Goal: Task Accomplishment & Management: Manage account settings

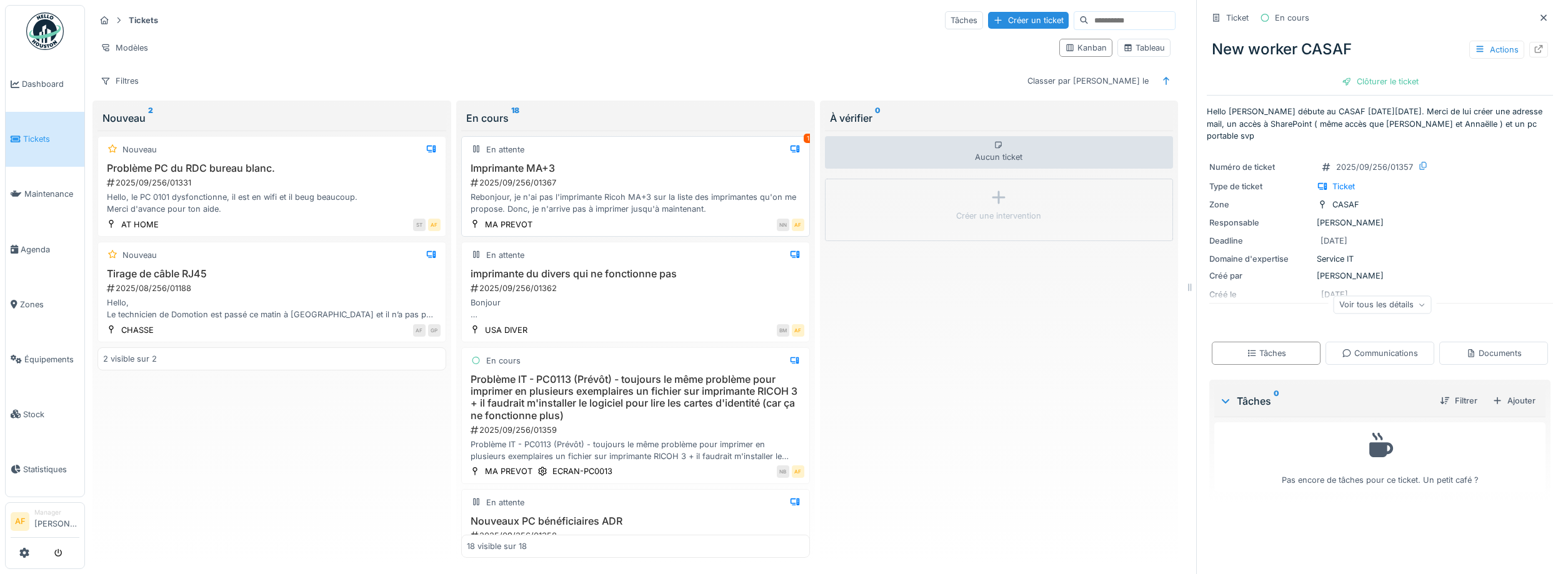
click at [641, 180] on div "2025/09/256/01367" at bounding box center [636, 182] width 335 height 12
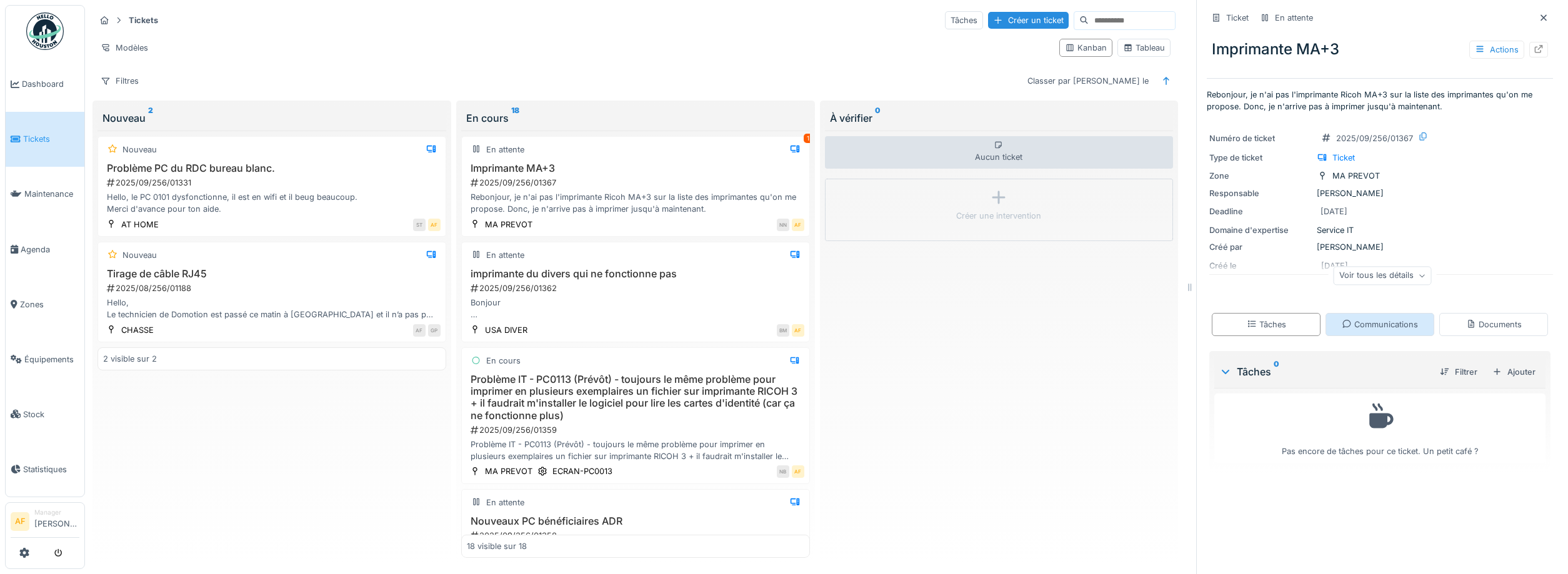
click at [1378, 331] on div "Communications" at bounding box center [1380, 324] width 76 height 12
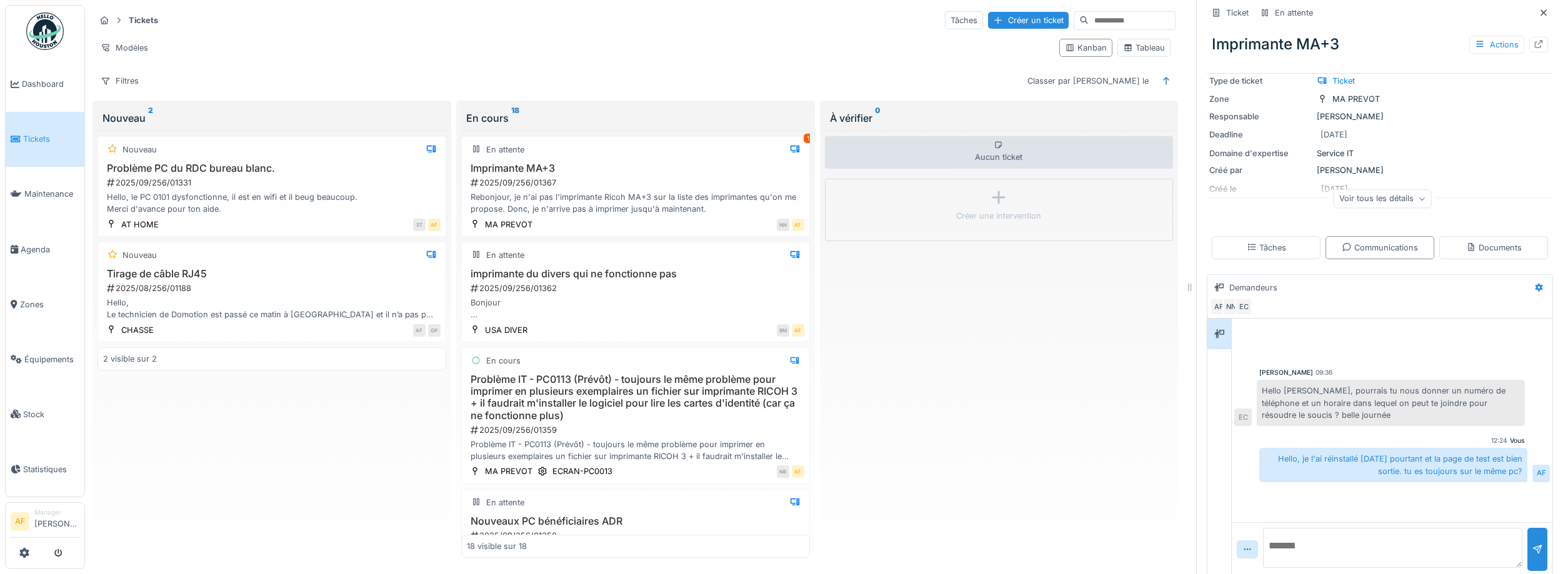
scroll to position [86, 0]
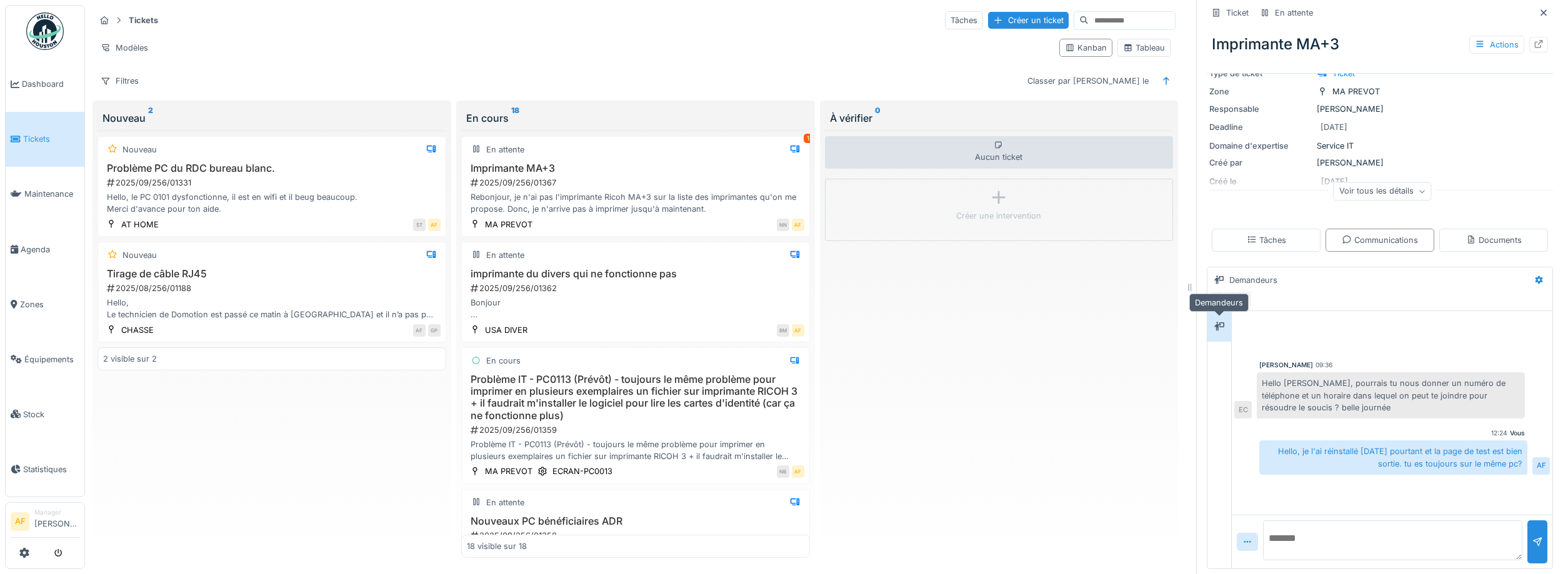
click at [1226, 331] on div at bounding box center [1219, 326] width 19 height 16
click at [26, 143] on span "Tickets" at bounding box center [51, 139] width 56 height 12
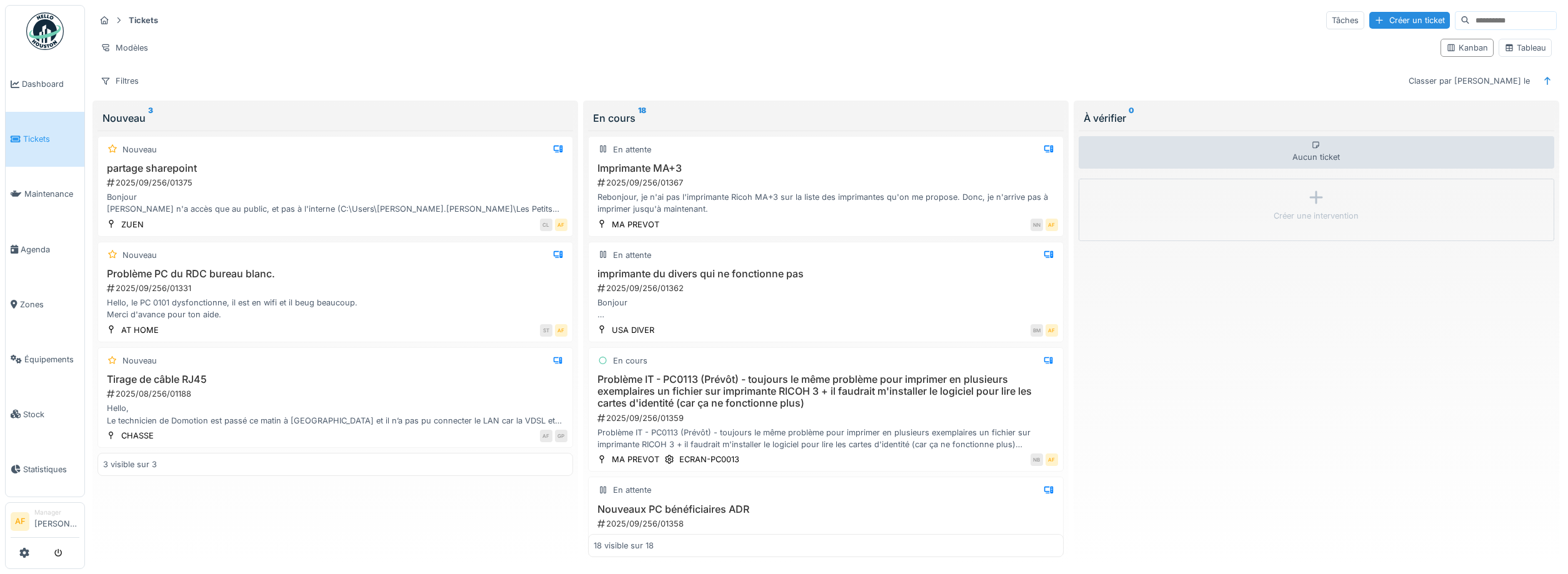
click at [37, 134] on span "Tickets" at bounding box center [51, 139] width 56 height 12
click at [335, 195] on div "Bonjour [PERSON_NAME] n'a accès que au public, et pas à l'interne (C:\Users\[PE…" at bounding box center [335, 202] width 464 height 24
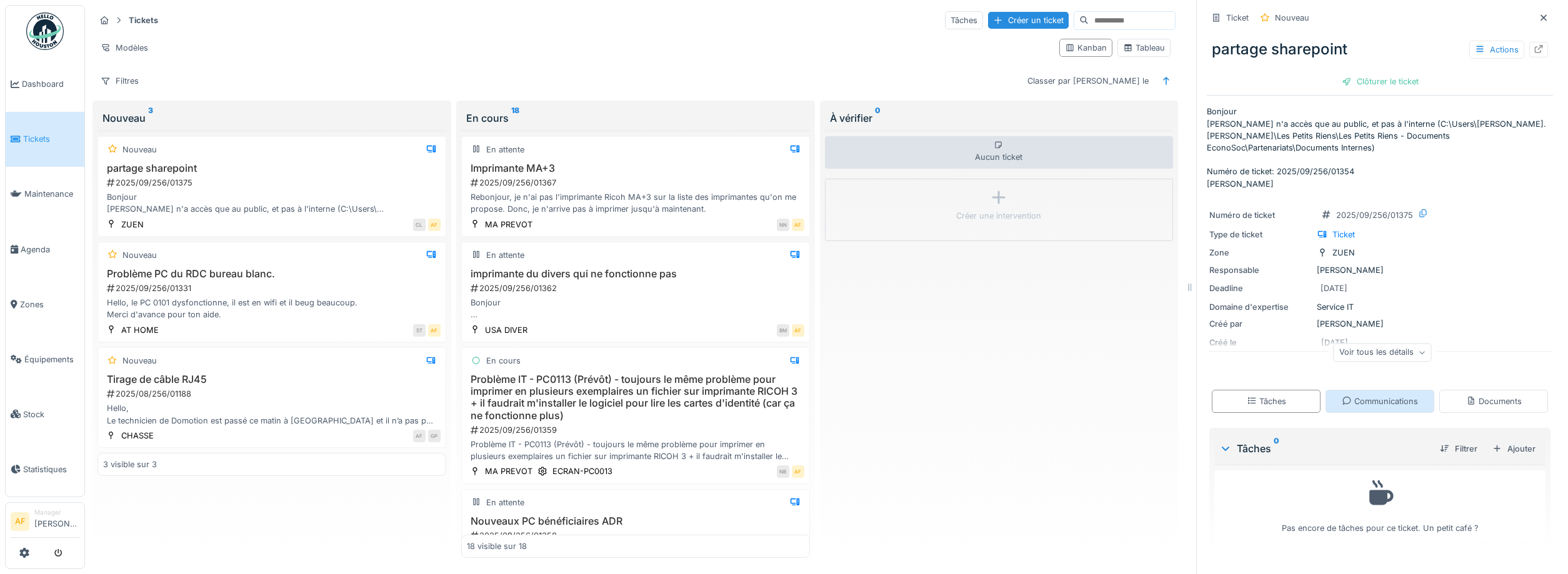
click at [1356, 401] on div "Communications" at bounding box center [1380, 401] width 76 height 12
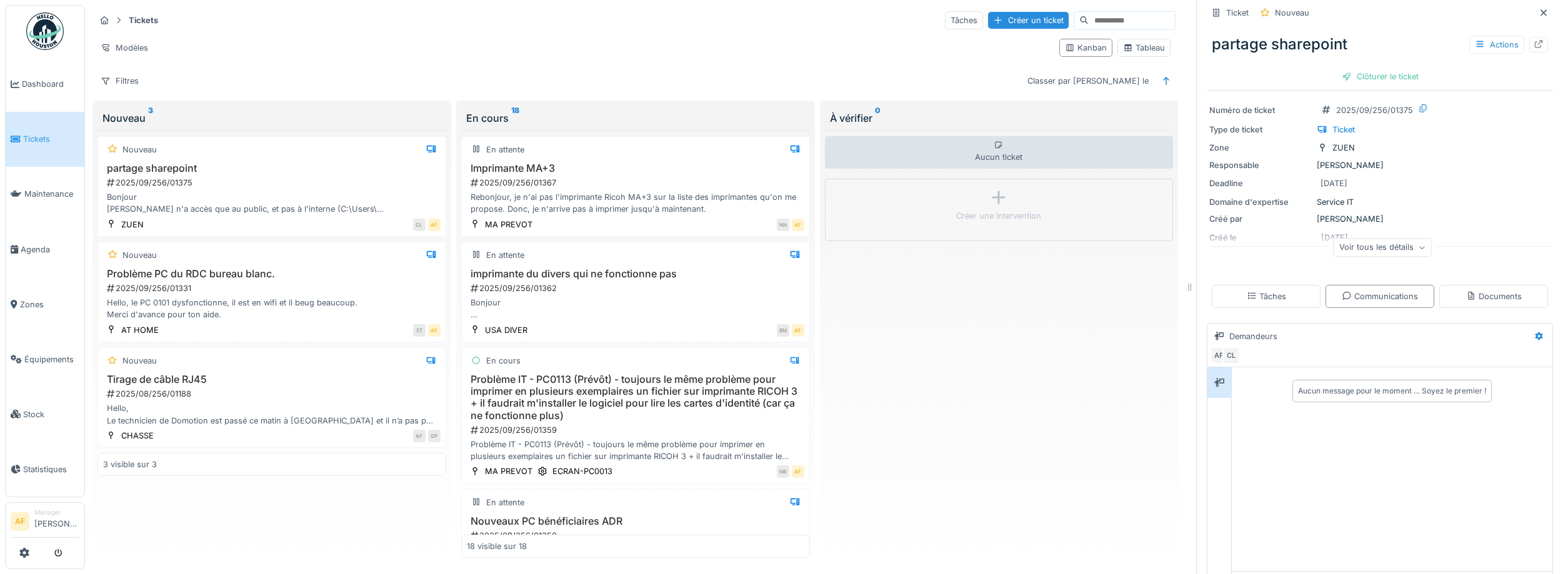
scroll to position [163, 0]
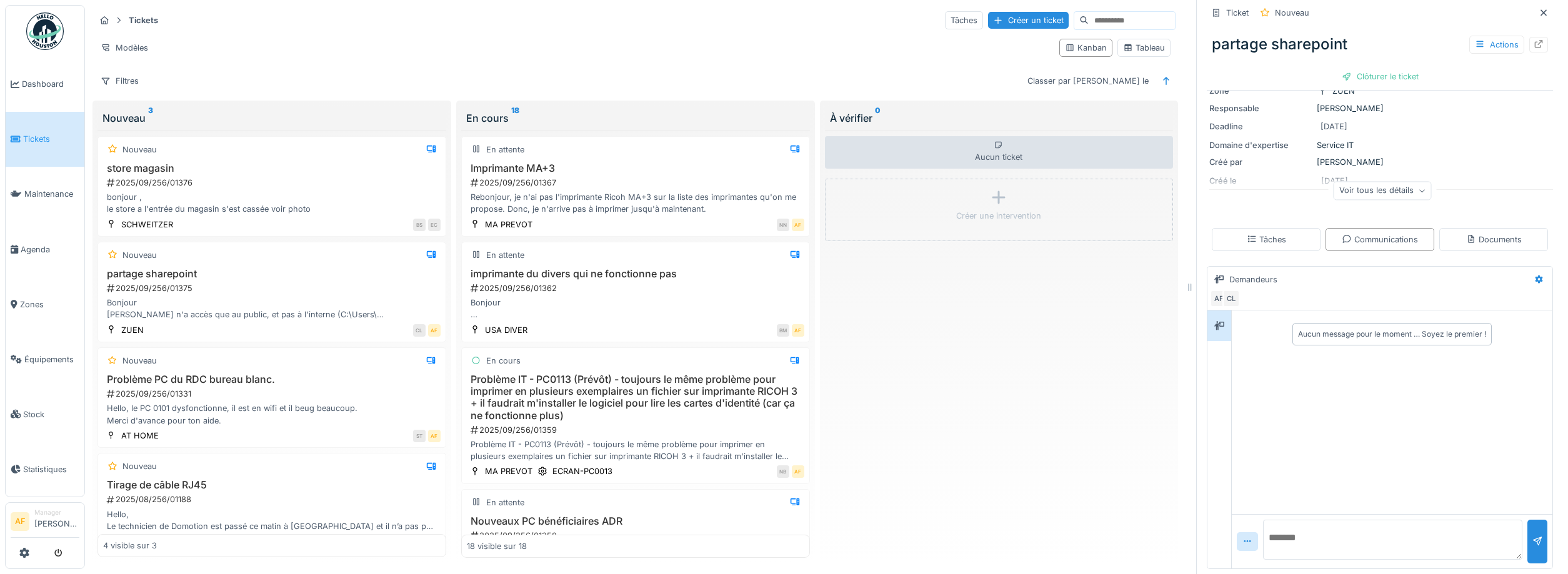
click at [1321, 550] on textarea at bounding box center [1393, 540] width 259 height 40
type textarea "**********"
click at [232, 198] on div "bonjour , le store a l'entrée du magasin s'est cassée voir photo" at bounding box center [272, 202] width 337 height 24
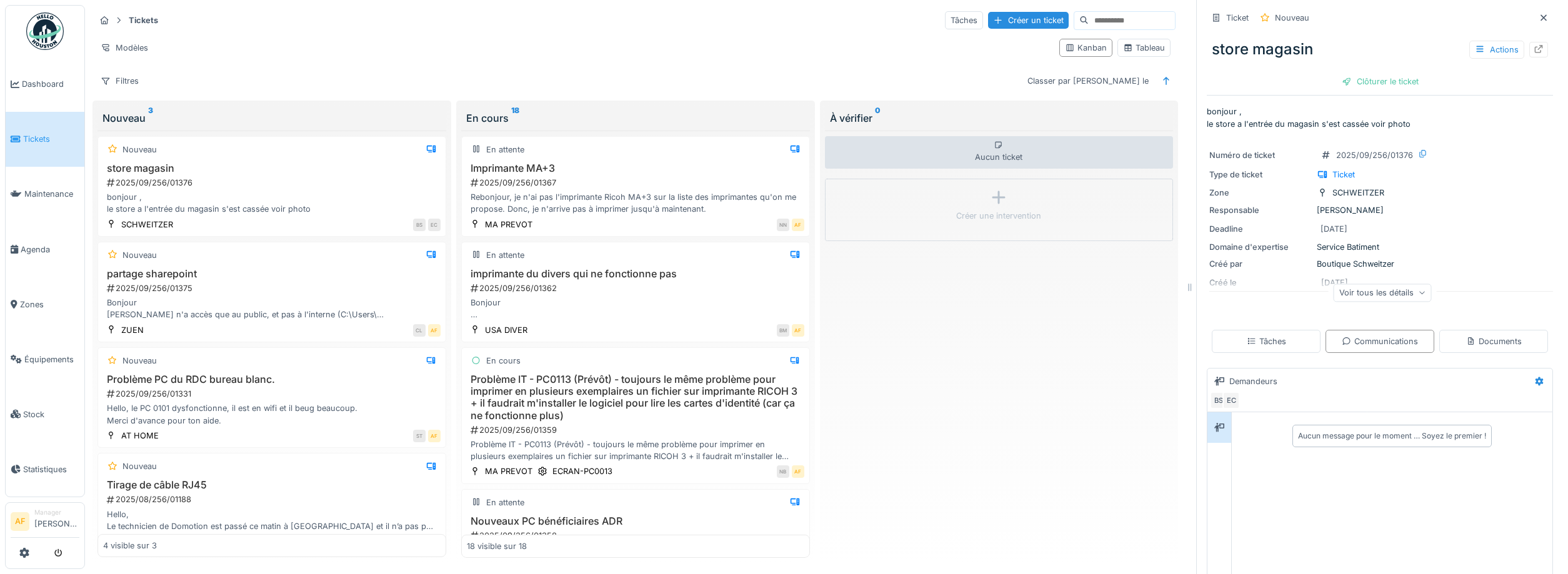
click at [40, 136] on span "Tickets" at bounding box center [51, 139] width 56 height 12
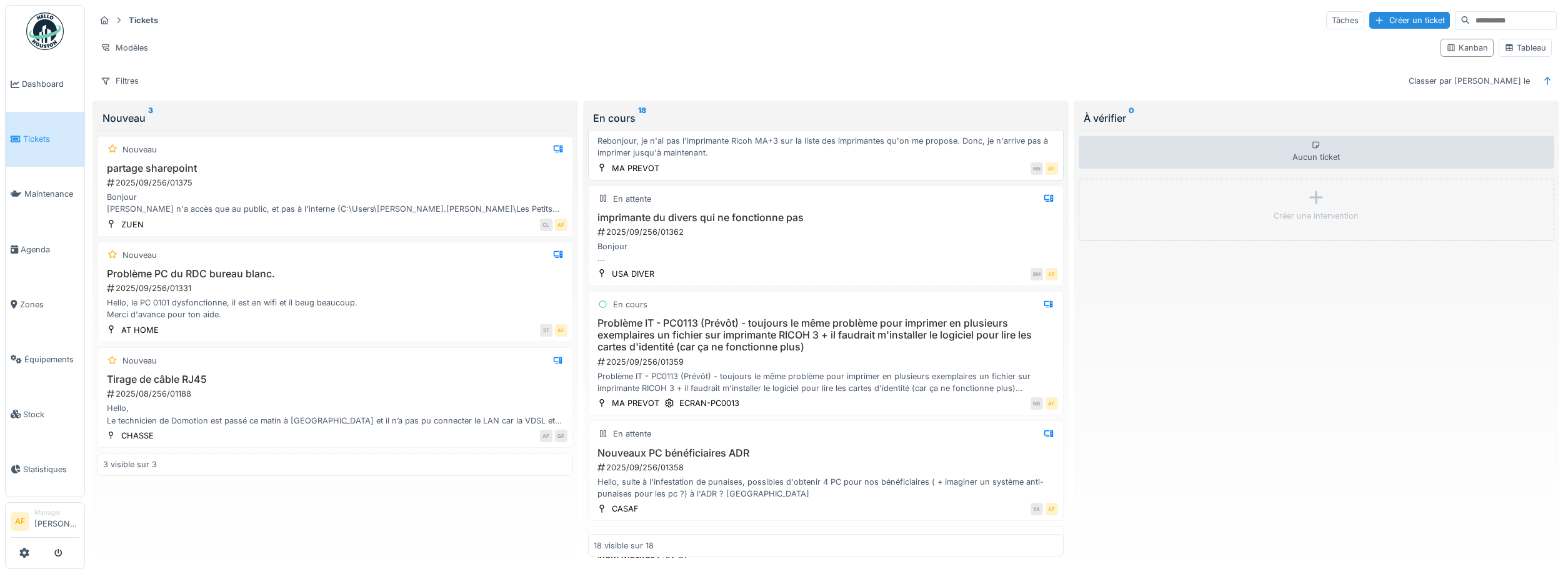
scroll to position [112, 0]
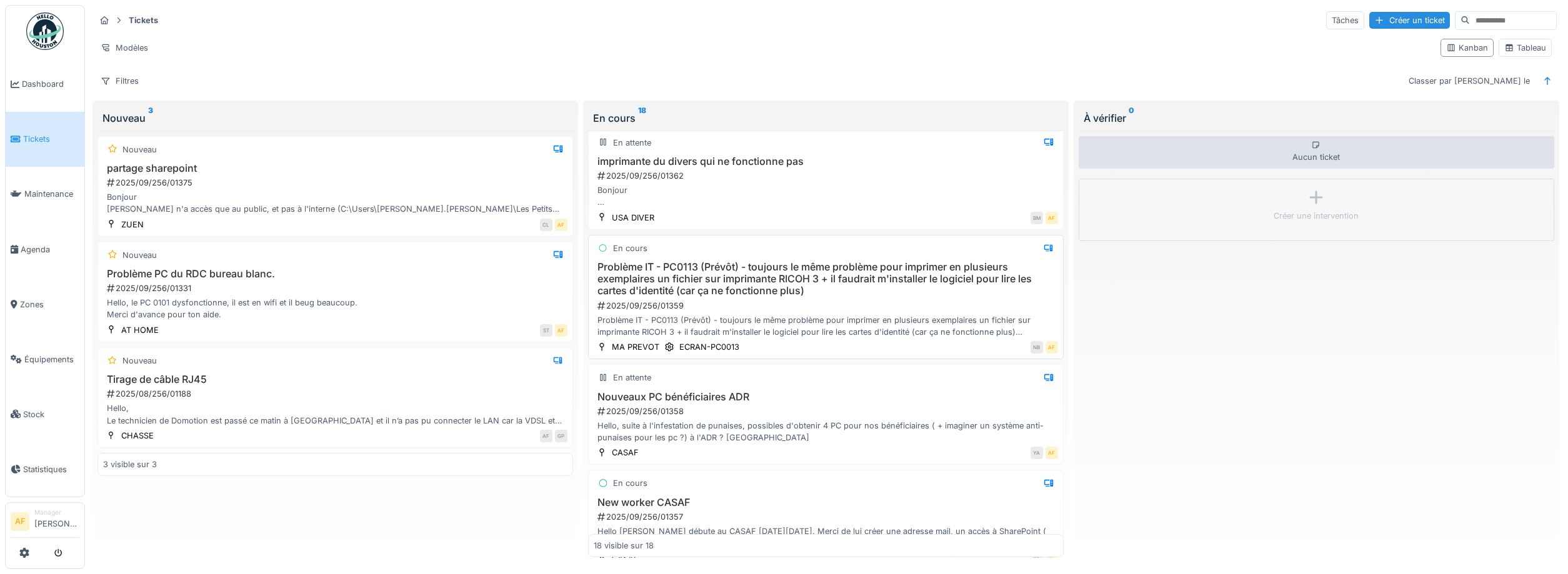
click at [839, 290] on h3 "Problème IT - PC0113 (Prévôt) - toujours le même problème pour imprimer en plus…" at bounding box center [826, 279] width 464 height 36
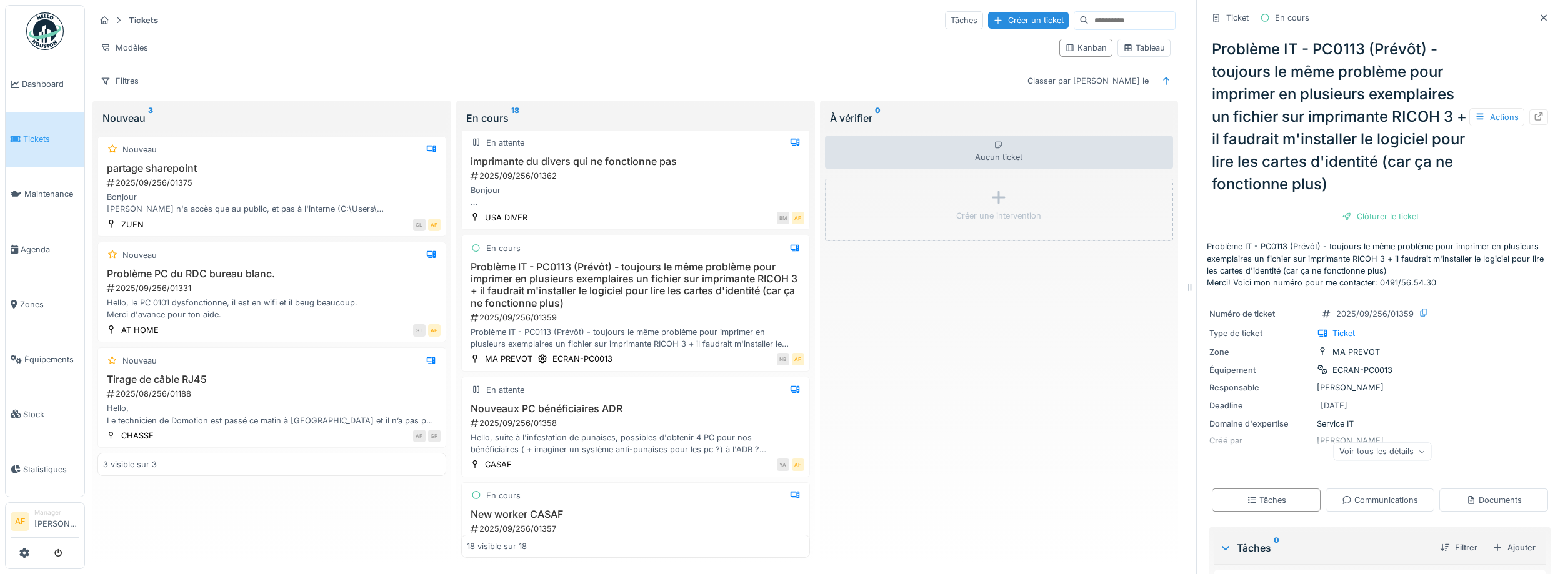
scroll to position [56, 0]
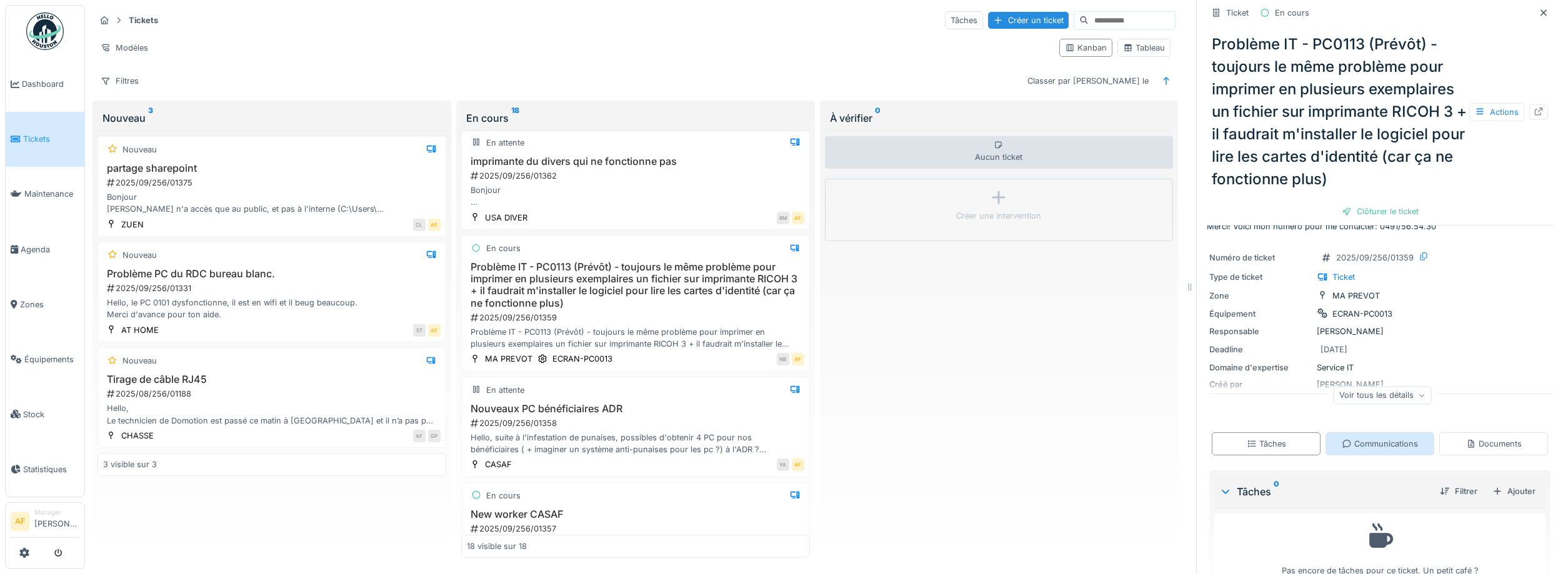
click at [1397, 442] on div "Communications" at bounding box center [1380, 444] width 76 height 12
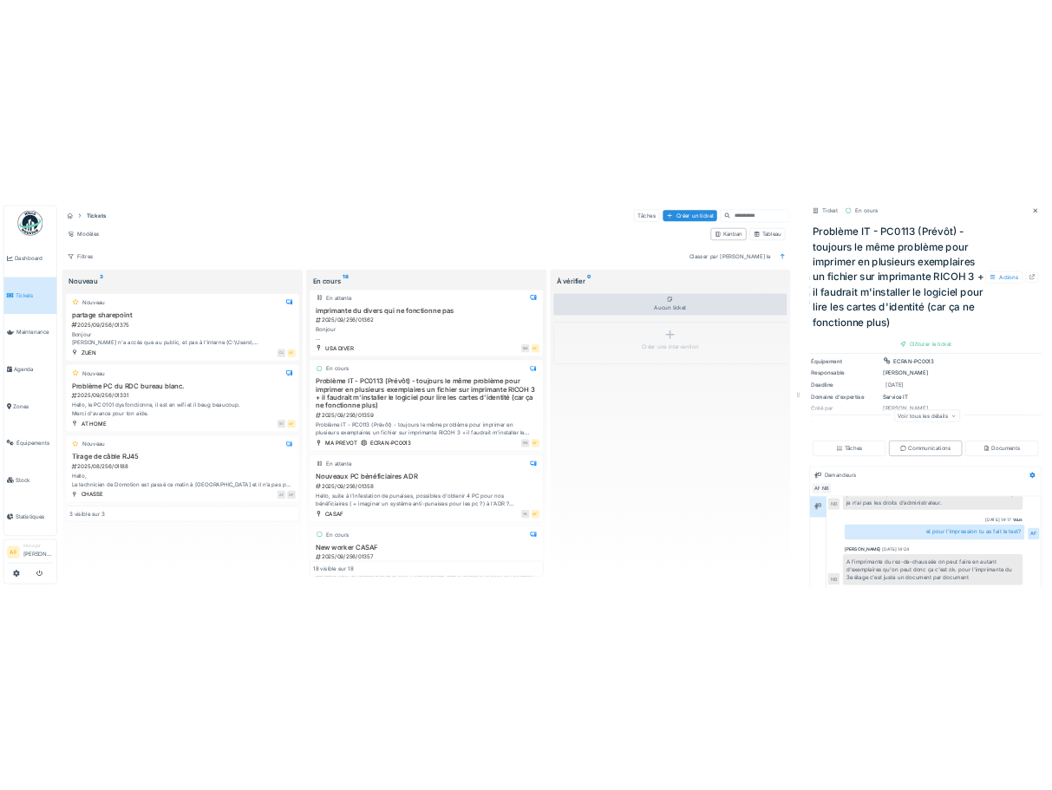
scroll to position [129, 0]
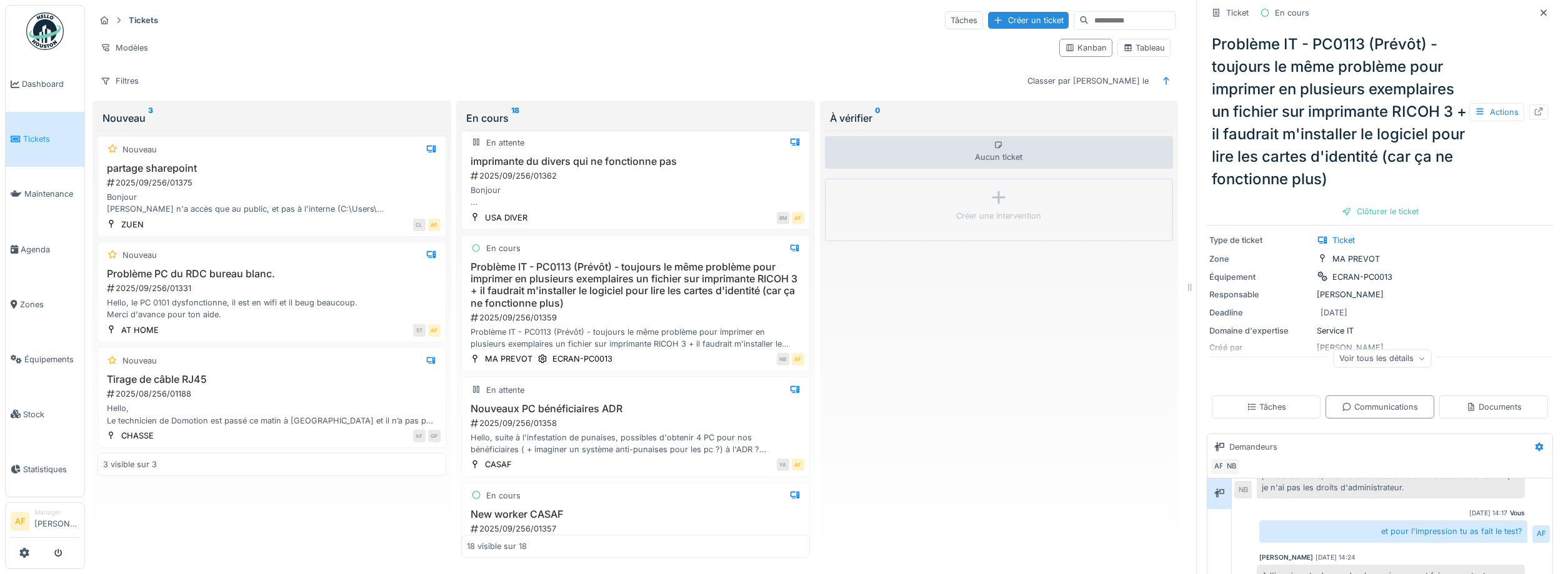
click at [1386, 351] on div "Voir tous les détails" at bounding box center [1383, 358] width 98 height 18
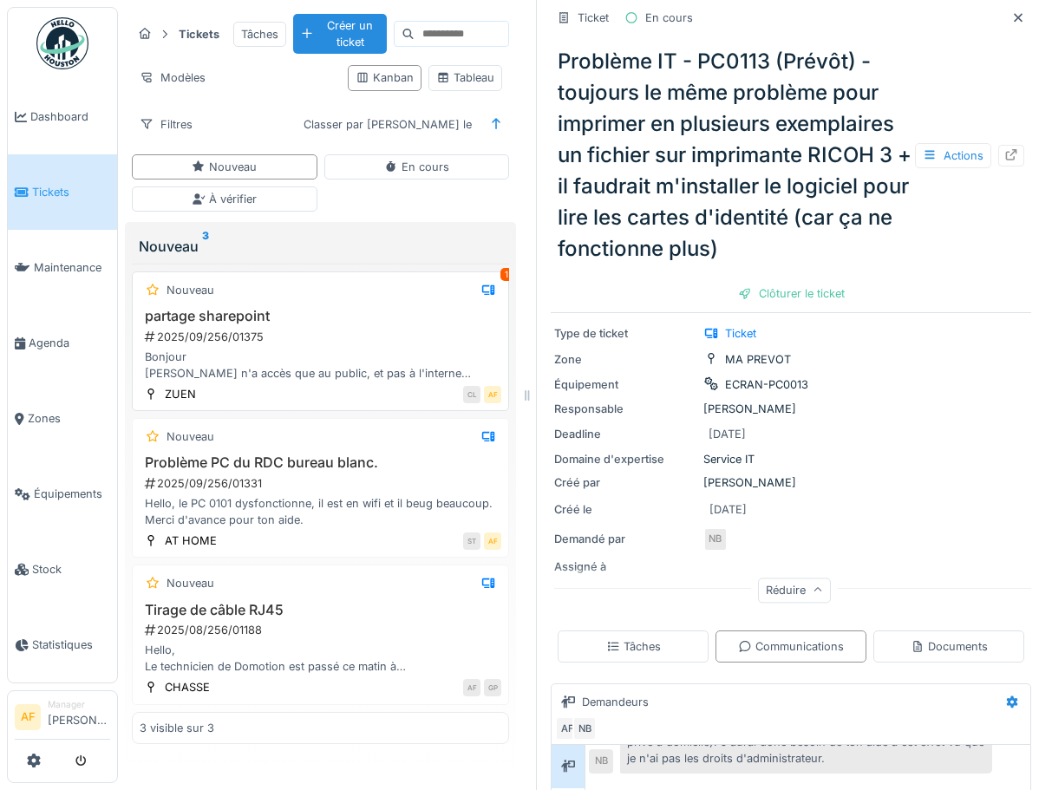
click at [356, 353] on div "Bonjour [PERSON_NAME] n'a accès que au public, et pas à l'interne (C:\Users\[PE…" at bounding box center [321, 365] width 362 height 33
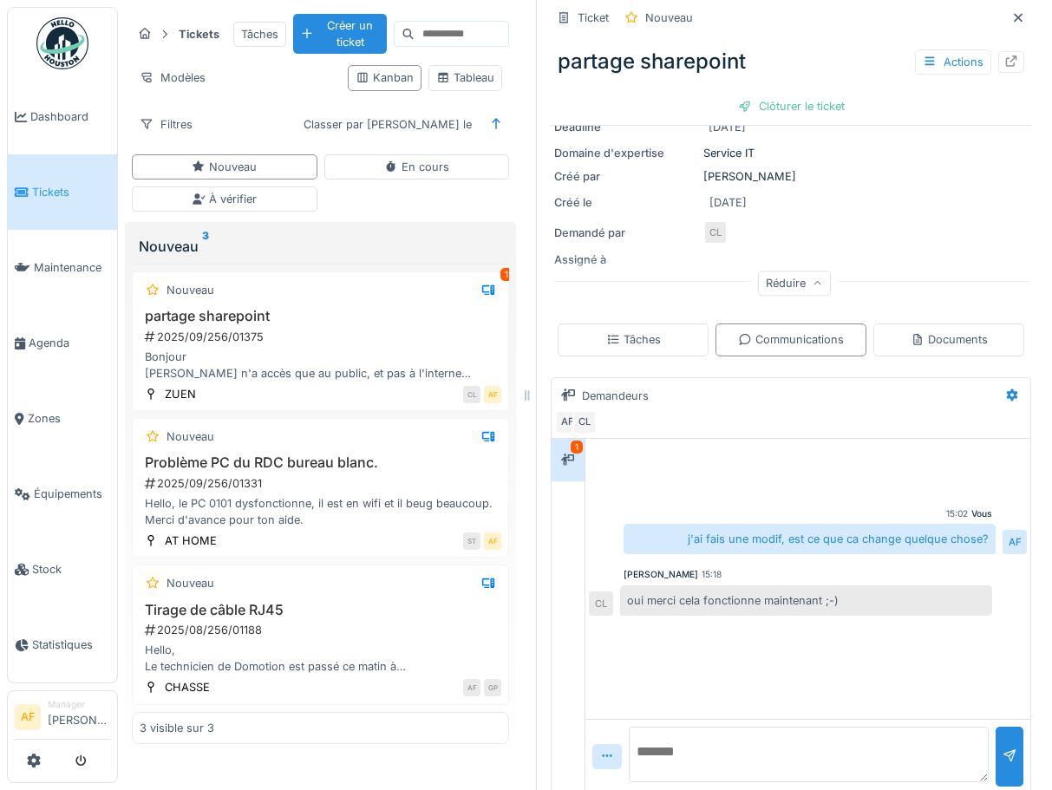
scroll to position [284, 0]
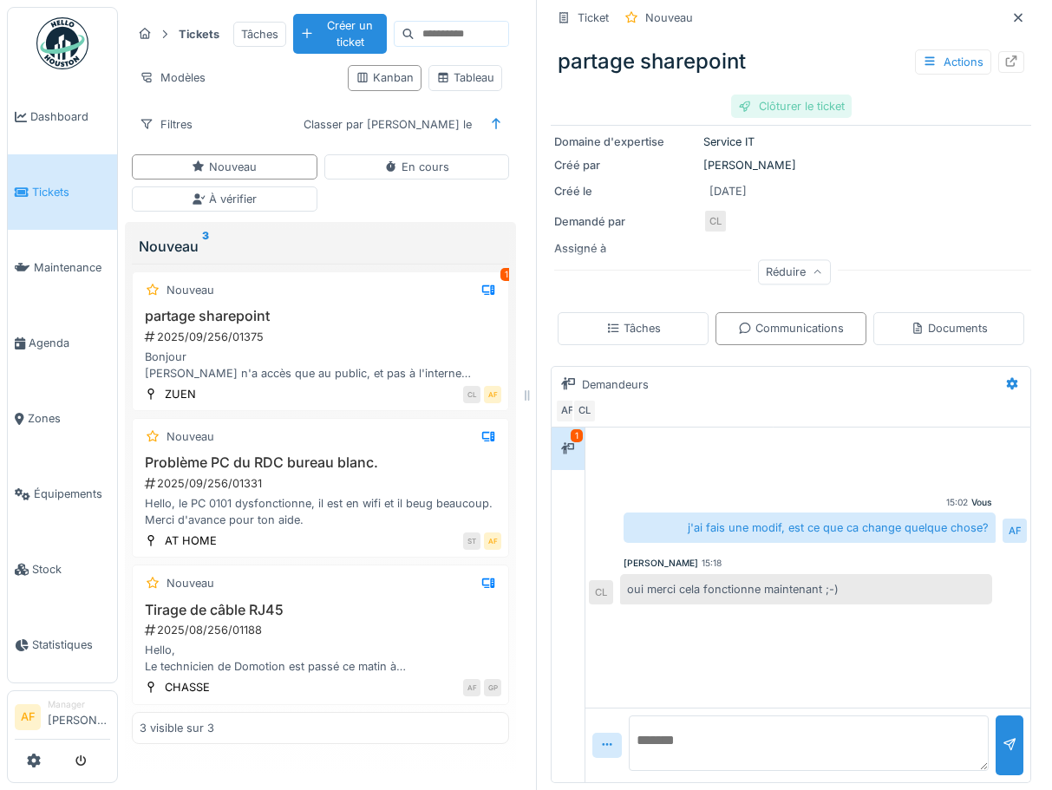
click at [815, 107] on div "Clôturer le ticket" at bounding box center [791, 106] width 121 height 23
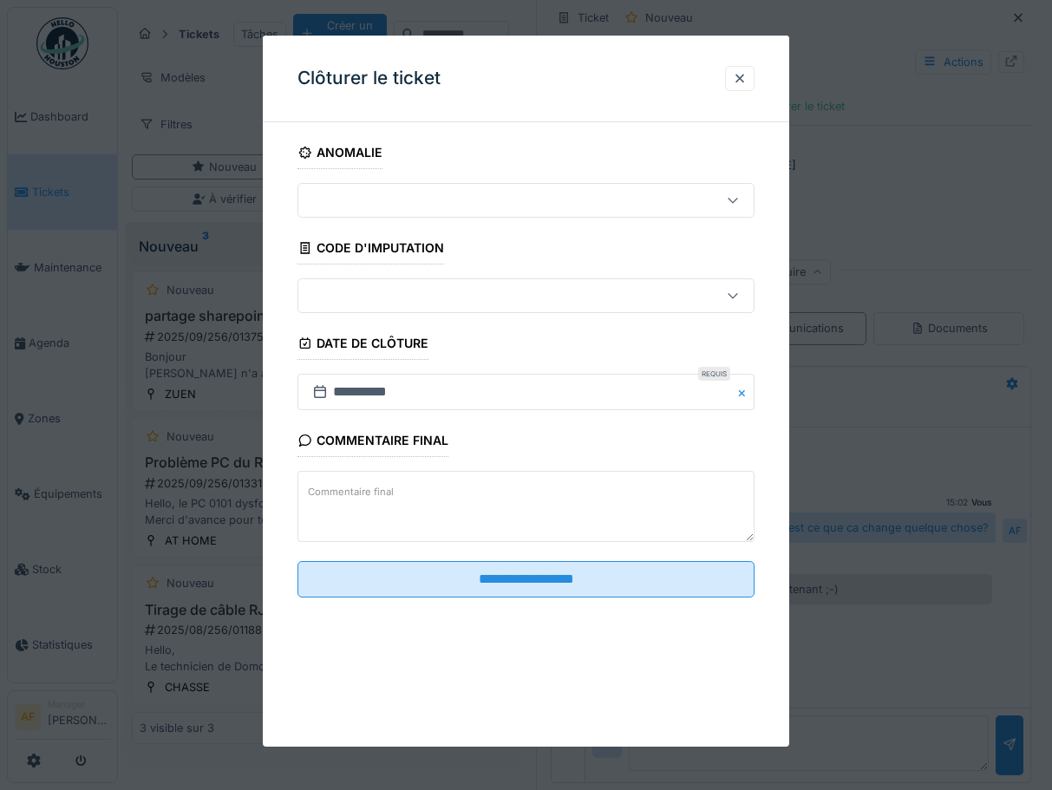
click at [480, 595] on fieldset "**********" at bounding box center [525, 373] width 457 height 475
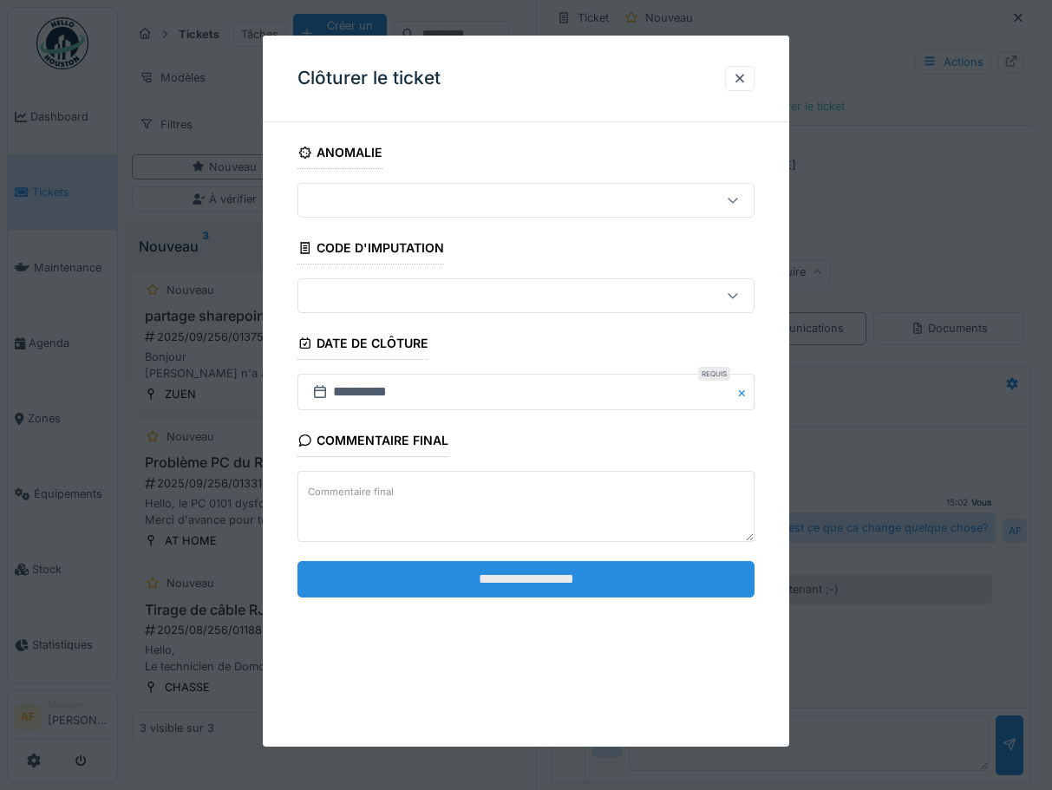
click at [494, 576] on input "**********" at bounding box center [525, 579] width 457 height 36
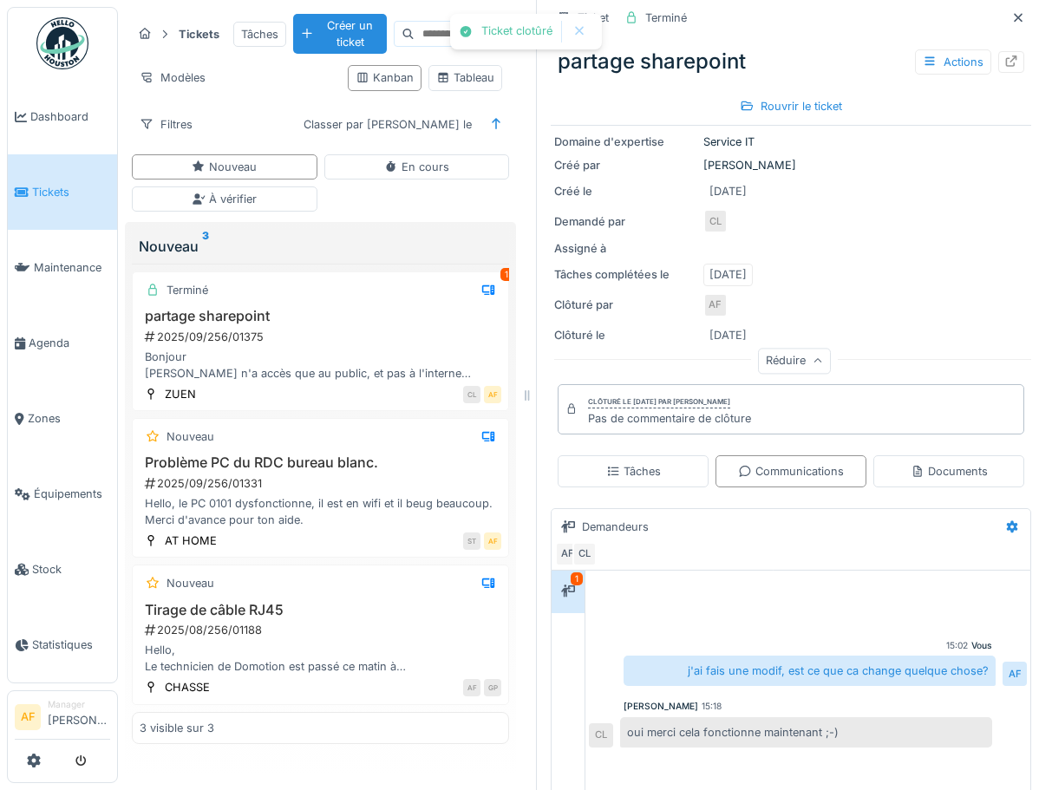
click at [52, 191] on span "Tickets" at bounding box center [71, 192] width 78 height 16
